Goal: Task Accomplishment & Management: Manage account settings

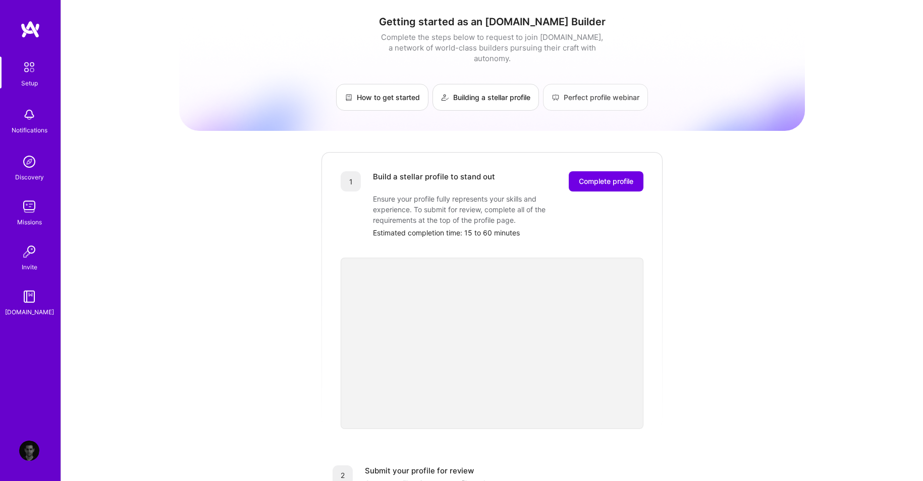
click at [563, 92] on link "Perfect profile webinar" at bounding box center [595, 97] width 105 height 27
click at [593, 176] on span "Complete profile" at bounding box center [606, 181] width 55 height 10
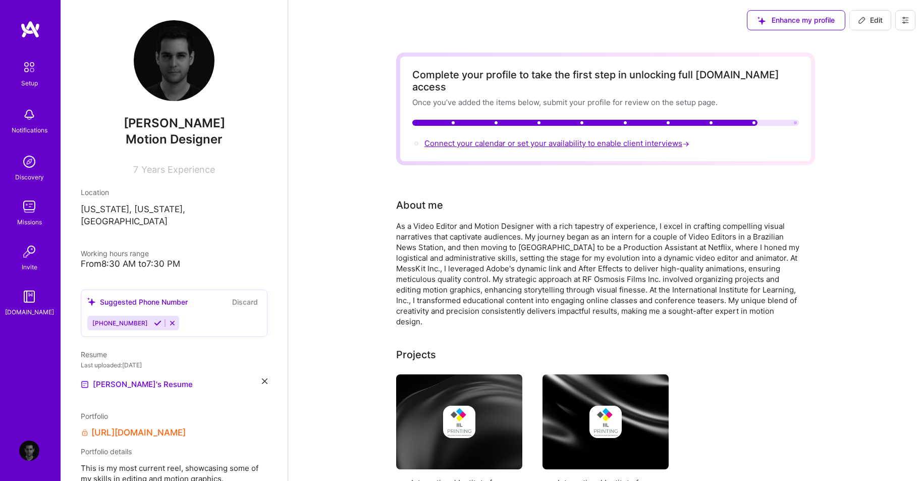
drag, startPoint x: 672, startPoint y: 131, endPoint x: 427, endPoint y: 130, distance: 245.9
click at [427, 138] on div "Connect your calendar or set your availability to enable client interviews →" at bounding box center [605, 143] width 387 height 11
copy span "Connect your calendar or set your availability to enable client interviews"
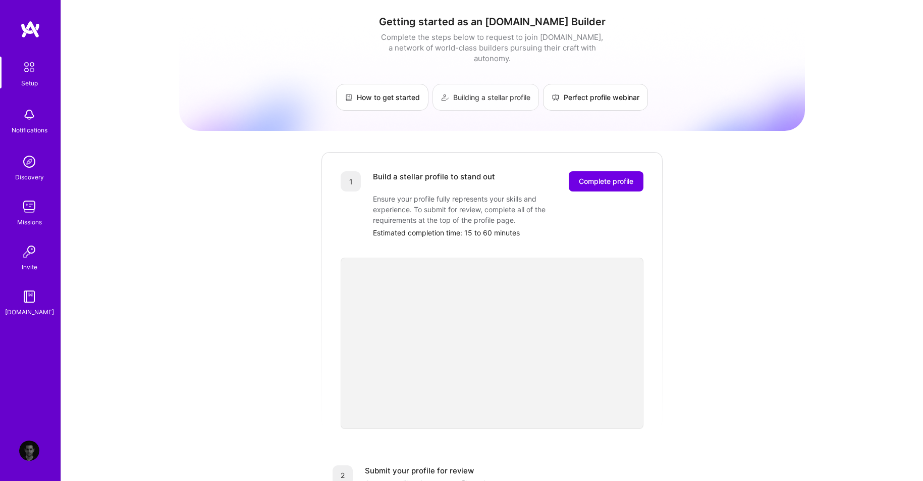
click at [465, 87] on link "Building a stellar profile" at bounding box center [486, 97] width 107 height 27
click at [18, 76] on link "Setup" at bounding box center [29, 73] width 63 height 32
click at [611, 176] on span "Complete profile" at bounding box center [606, 181] width 55 height 10
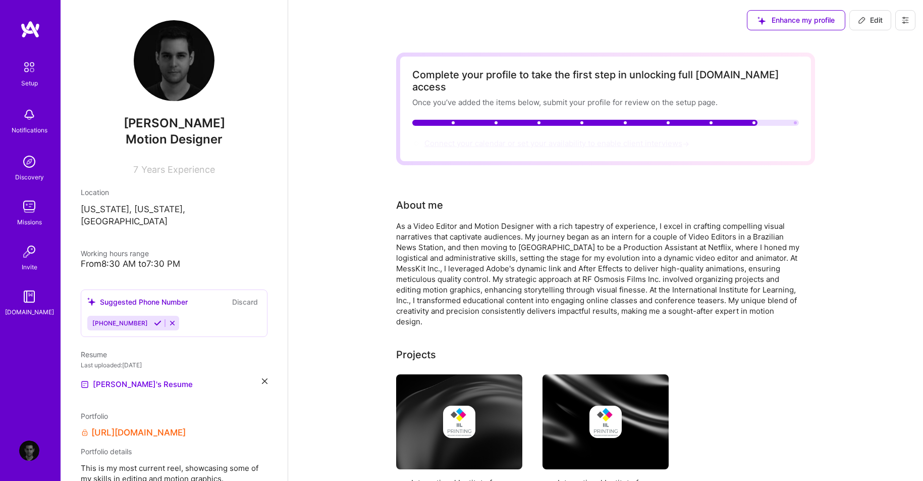
scroll to position [1, 0]
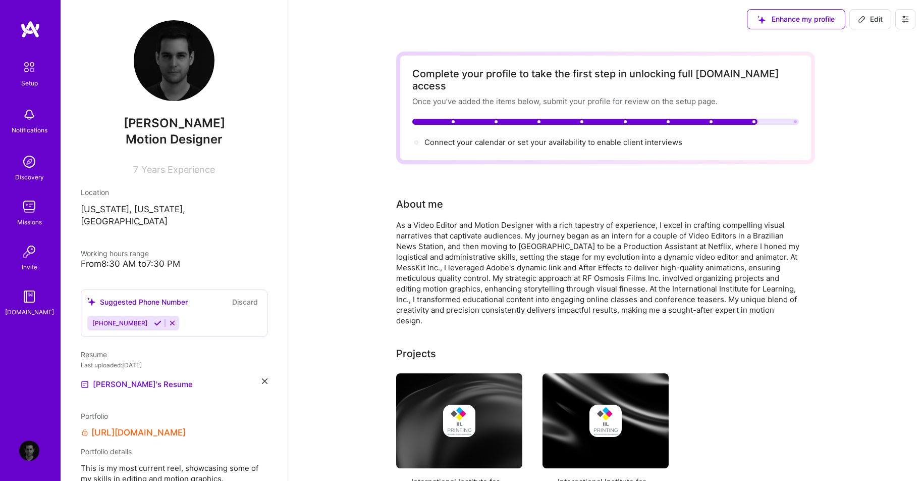
click at [874, 22] on span "Edit" at bounding box center [870, 19] width 25 height 10
select select "US"
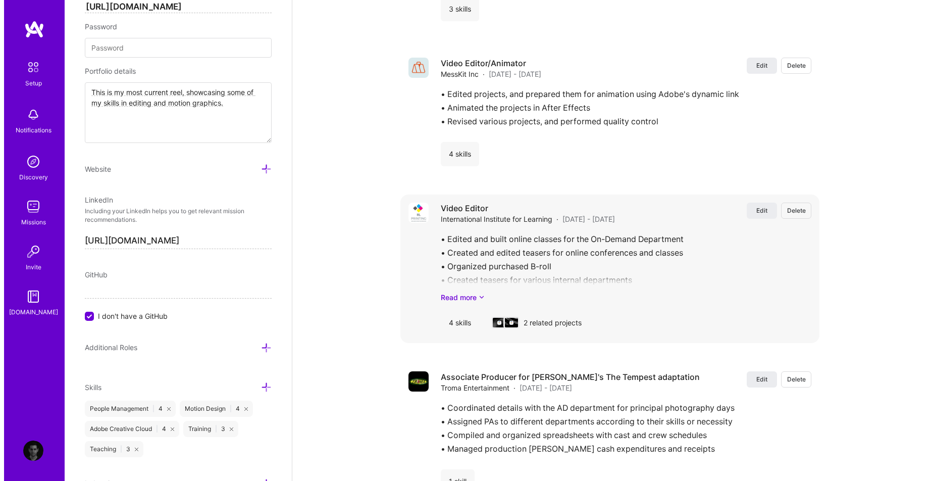
scroll to position [1247, 0]
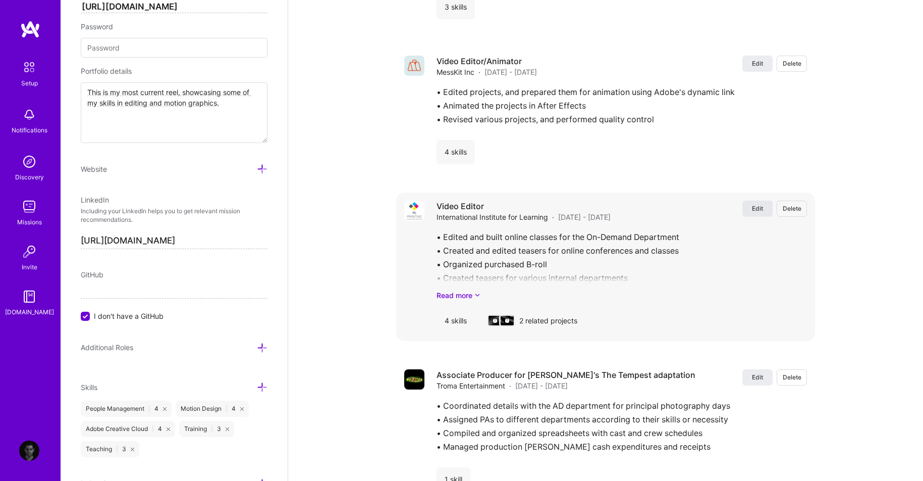
click at [754, 204] on span "Edit" at bounding box center [757, 208] width 11 height 9
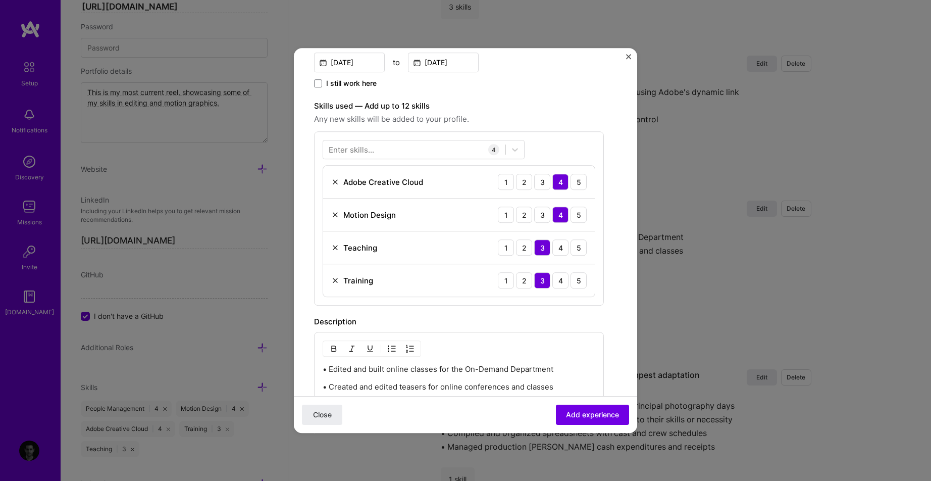
scroll to position [251, 0]
click at [344, 145] on div "Enter skills..." at bounding box center [351, 150] width 45 height 11
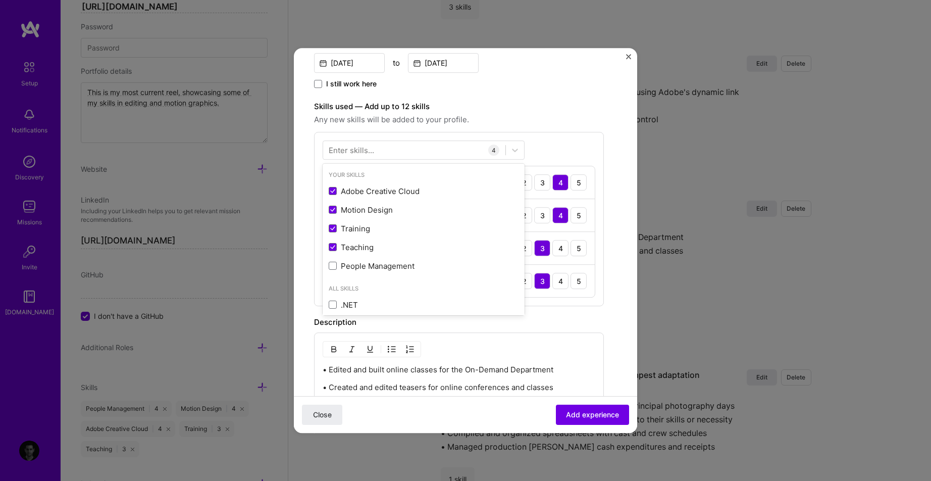
click at [345, 149] on div "Enter skills..." at bounding box center [351, 150] width 45 height 11
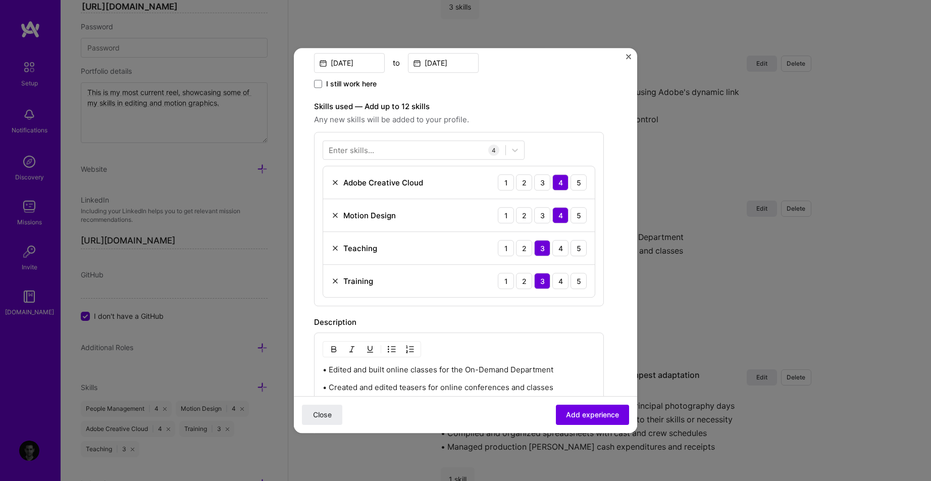
click at [372, 150] on div "Enter skills..." at bounding box center [351, 150] width 45 height 11
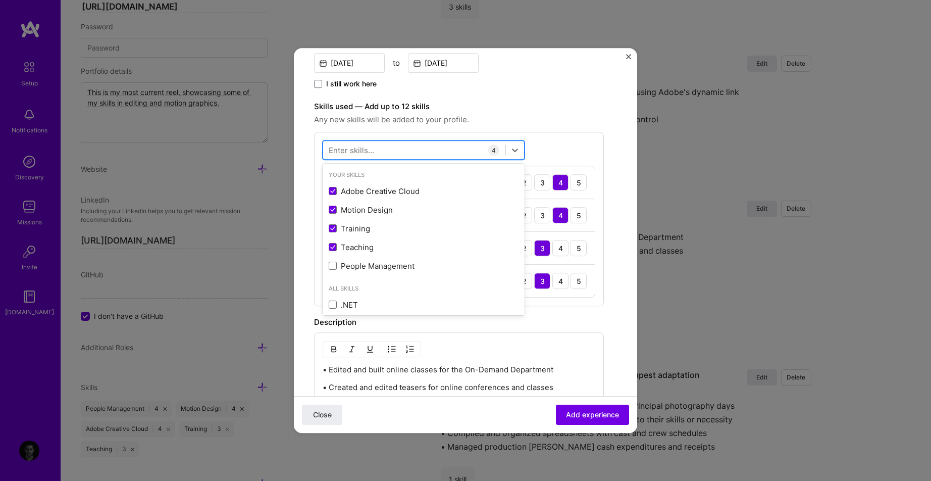
click at [422, 152] on div at bounding box center [414, 150] width 182 height 17
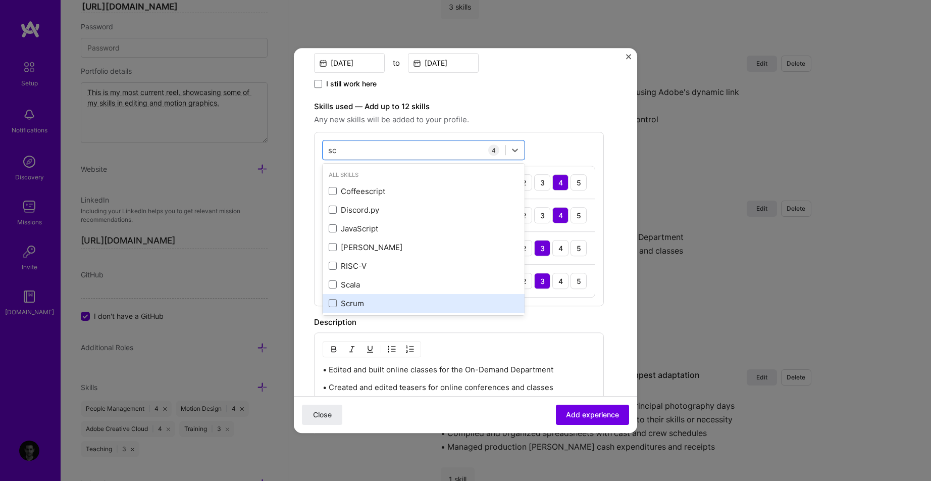
click at [351, 298] on div "Scrum" at bounding box center [424, 303] width 190 height 11
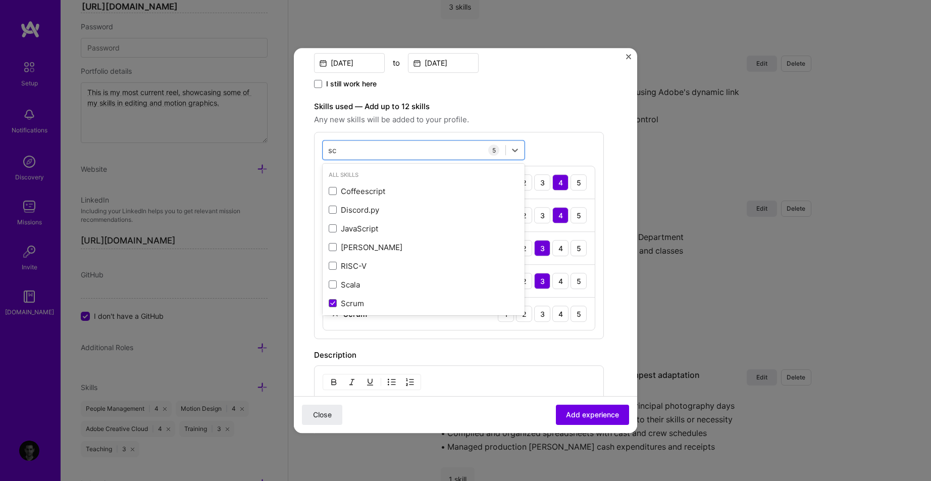
type input "sc"
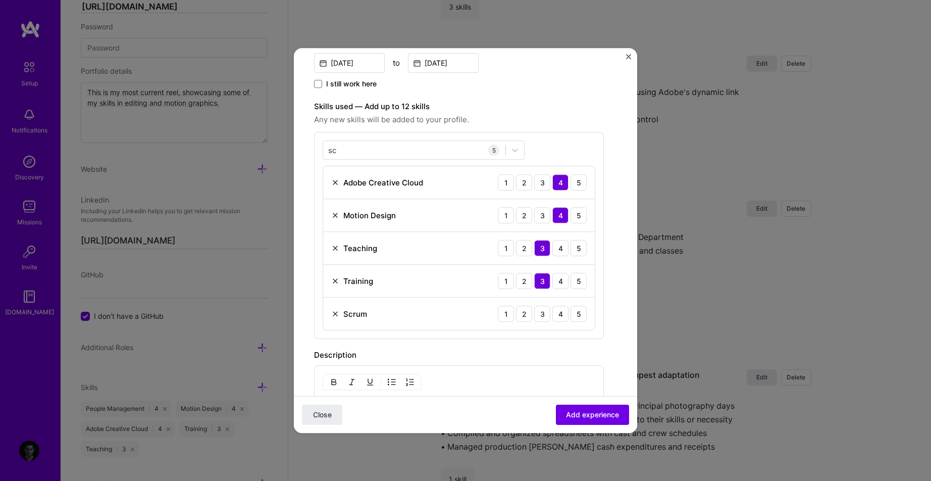
click at [599, 355] on div "Description" at bounding box center [459, 355] width 290 height 12
click at [539, 317] on div "3" at bounding box center [542, 313] width 16 height 16
click at [529, 314] on div "2" at bounding box center [524, 313] width 16 height 16
click at [581, 419] on span "Add experience" at bounding box center [592, 414] width 53 height 10
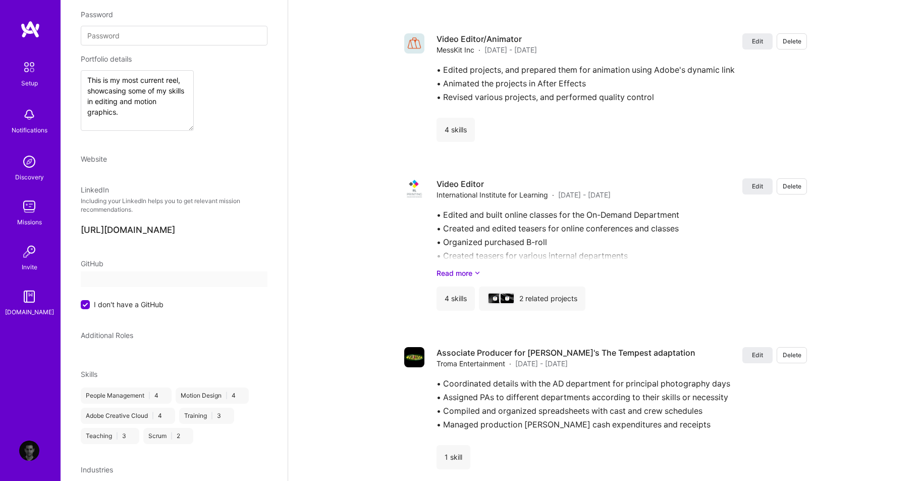
scroll to position [0, 0]
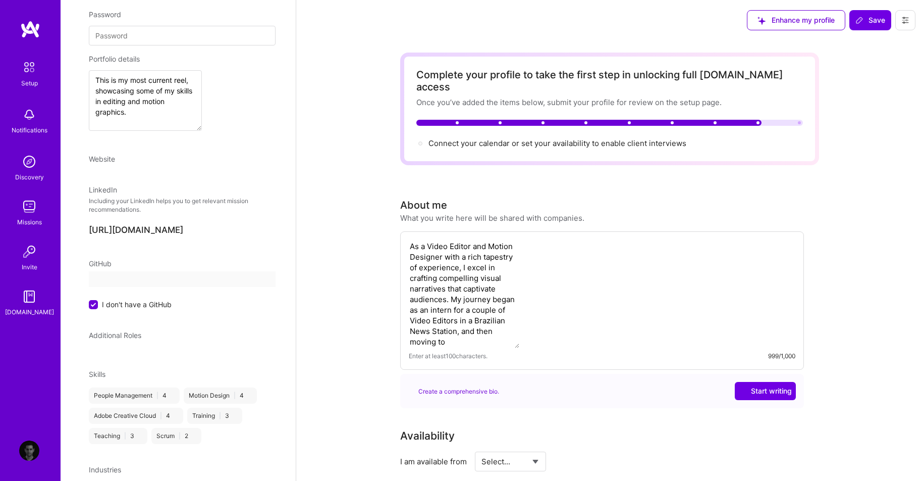
select select "US"
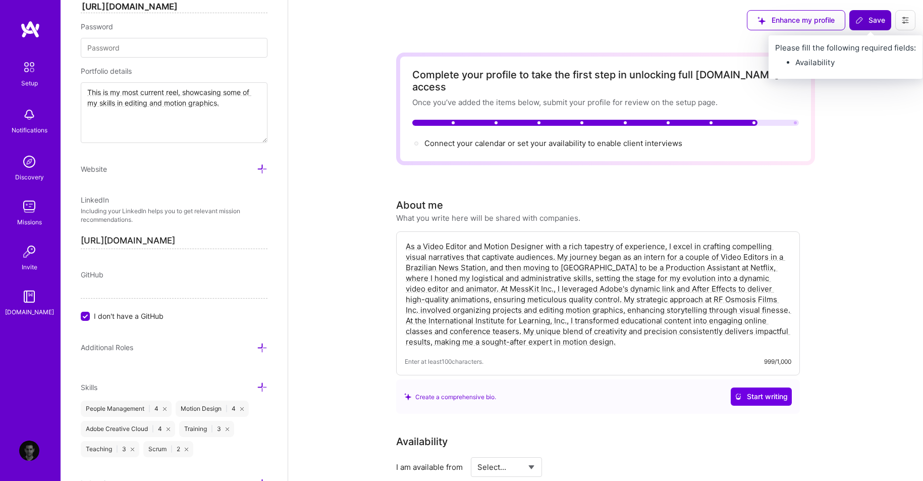
click at [864, 14] on button "Save" at bounding box center [871, 20] width 42 height 20
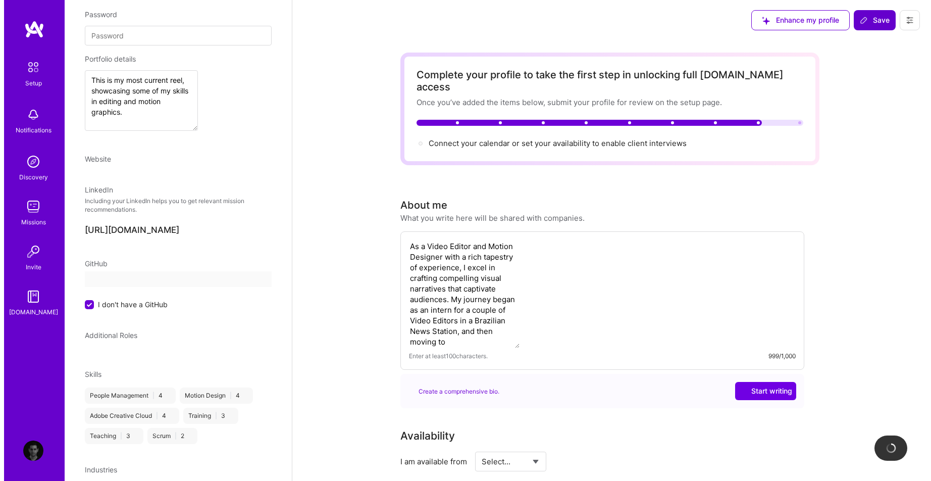
scroll to position [182, 0]
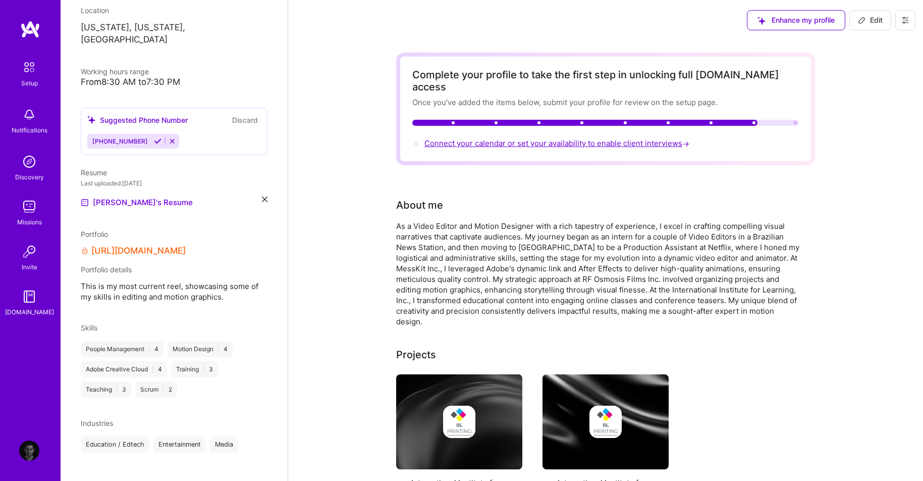
click at [563, 138] on span "Connect your calendar or set your availability to enable client interviews →" at bounding box center [558, 143] width 267 height 10
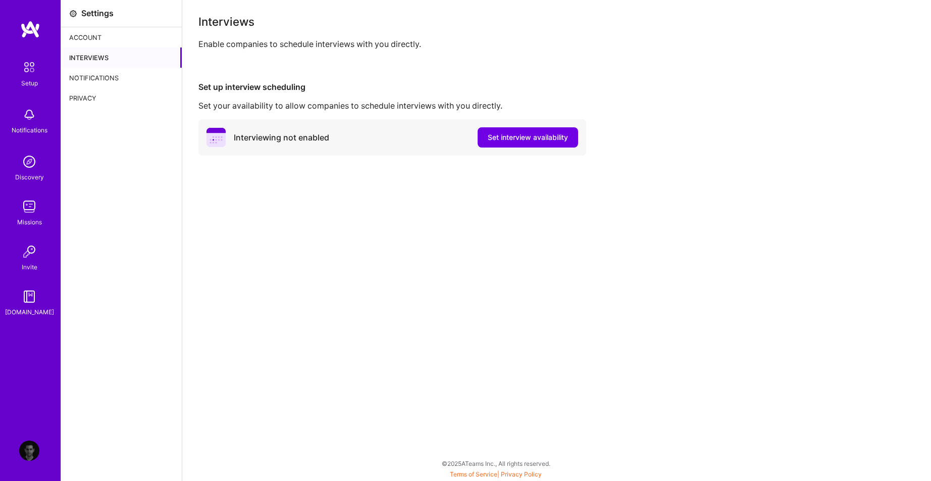
click at [117, 82] on div "Notifications" at bounding box center [121, 78] width 121 height 20
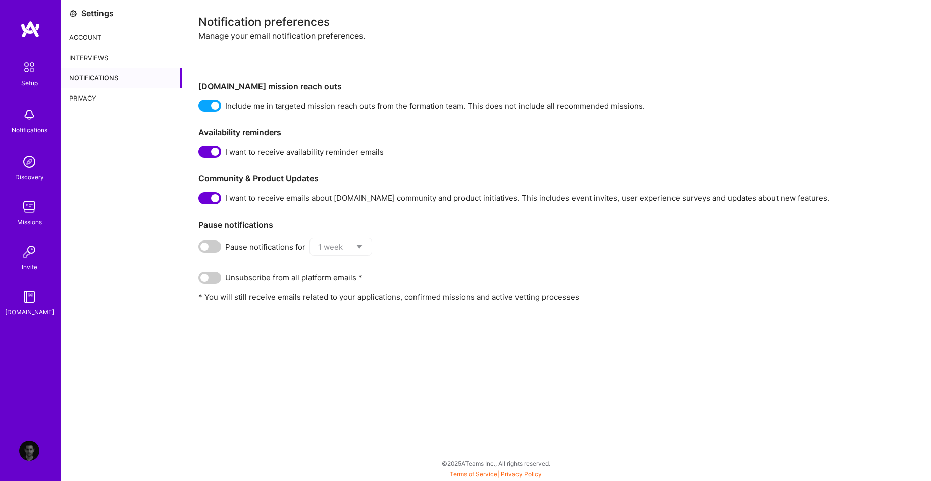
click at [124, 88] on div "Privacy" at bounding box center [121, 98] width 121 height 20
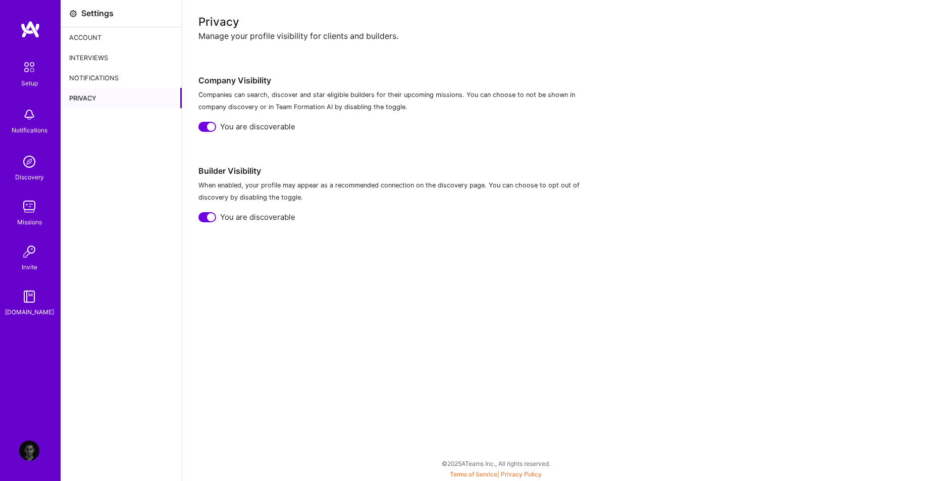
click at [126, 50] on div "Interviews" at bounding box center [121, 57] width 121 height 20
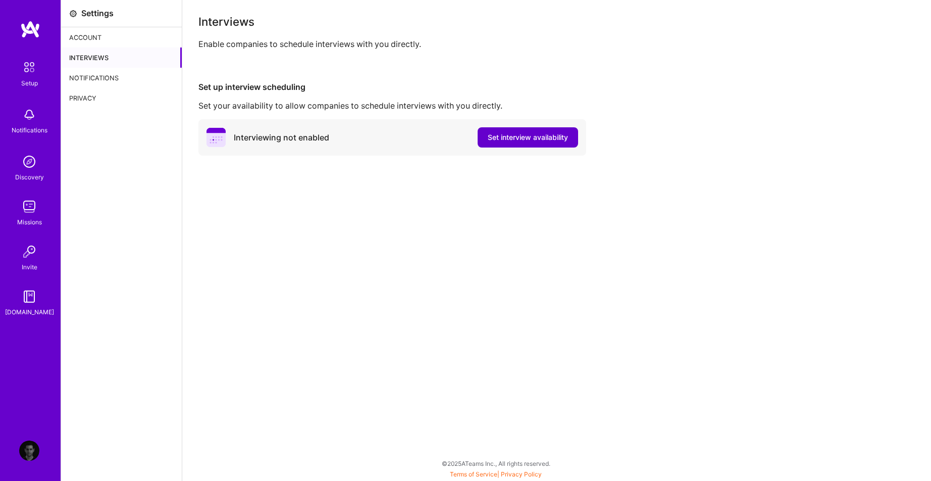
click at [512, 140] on span "Set interview availability" at bounding box center [528, 137] width 80 height 10
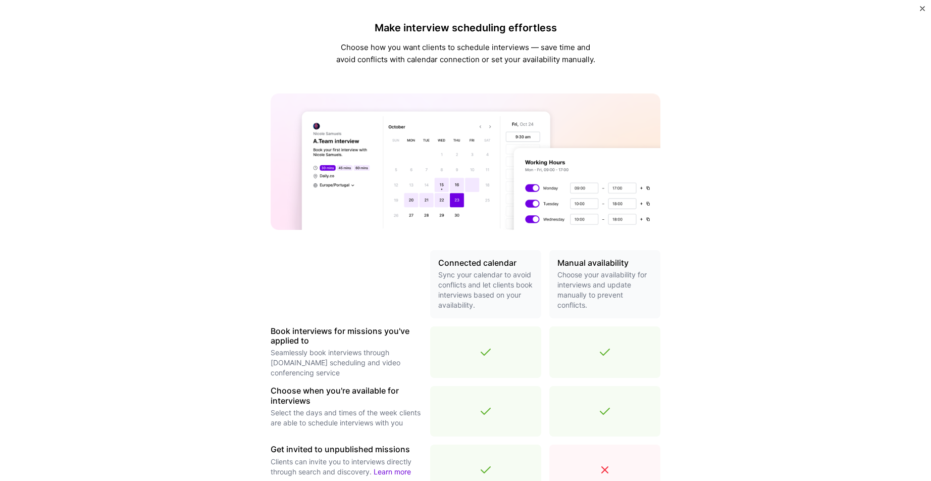
scroll to position [227, 0]
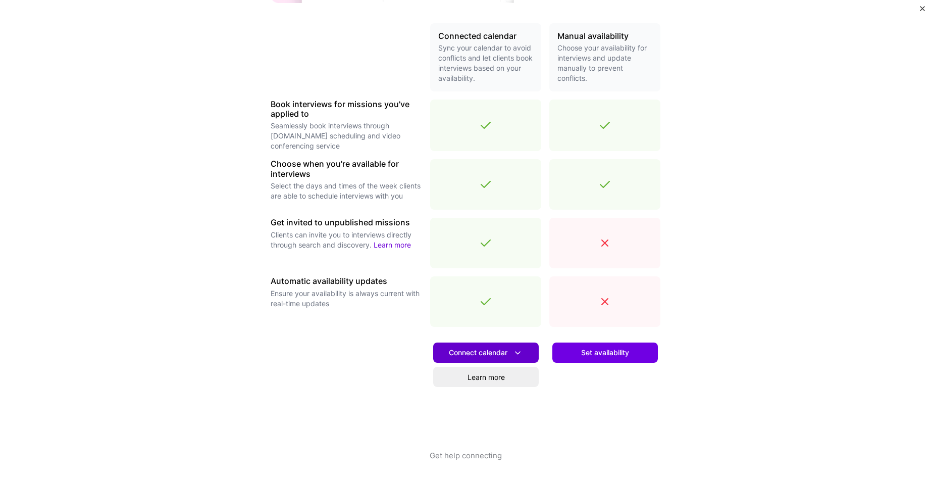
click at [491, 354] on span "Connect calendar" at bounding box center [486, 352] width 74 height 11
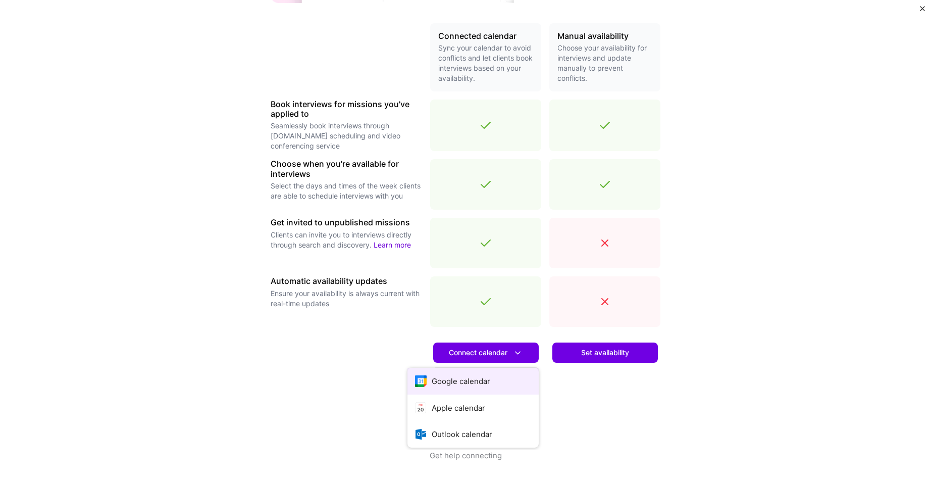
click at [472, 376] on button "Google calendar" at bounding box center [472, 381] width 131 height 27
